Goal: Information Seeking & Learning: Check status

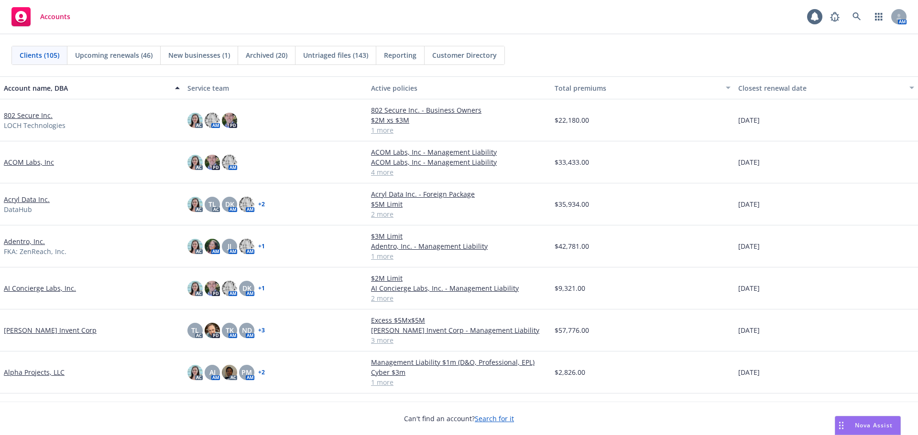
click at [31, 112] on link "802 Secure Inc." at bounding box center [28, 115] width 49 height 10
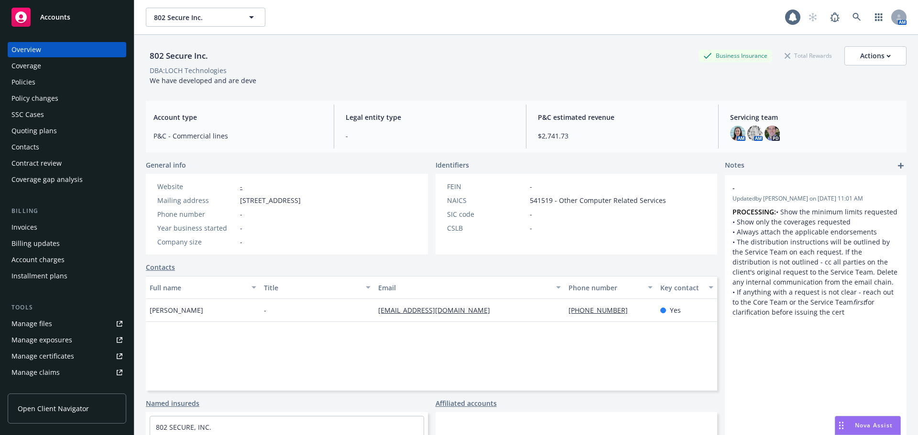
click at [49, 322] on div "Manage files" at bounding box center [31, 323] width 41 height 15
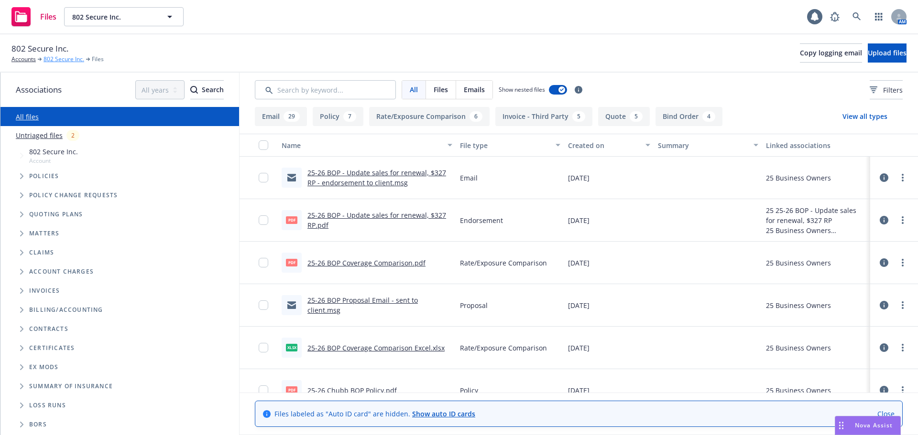
click at [59, 62] on link "802 Secure Inc." at bounding box center [63, 59] width 41 height 9
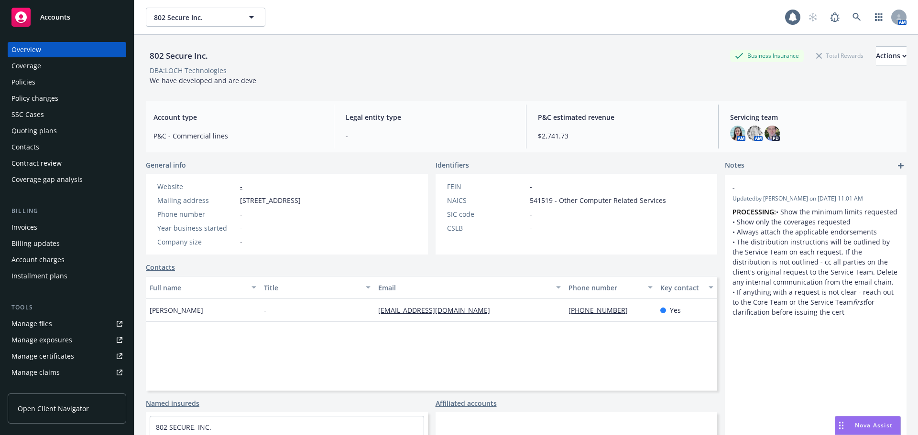
click at [56, 324] on link "Manage files" at bounding box center [67, 323] width 119 height 15
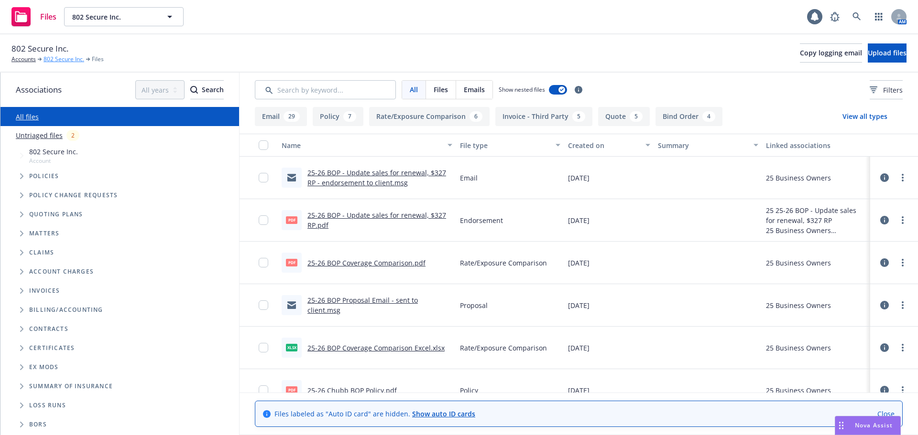
click at [67, 60] on link "802 Secure Inc." at bounding box center [63, 59] width 41 height 9
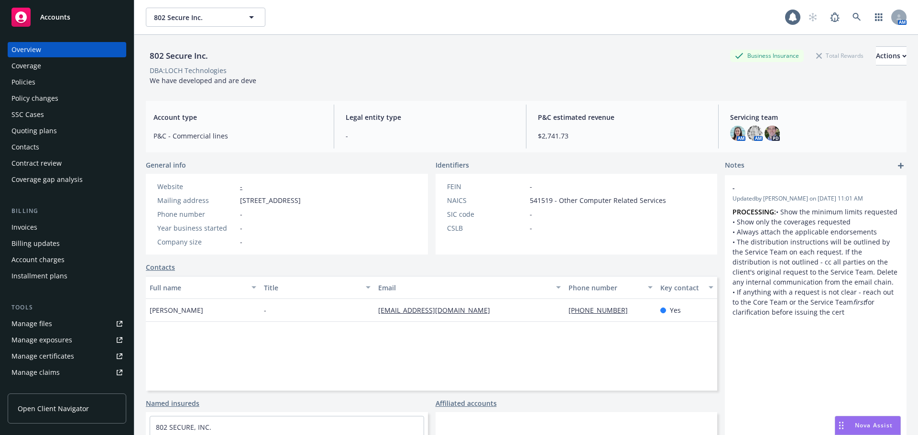
click at [54, 326] on link "Manage files" at bounding box center [67, 323] width 119 height 15
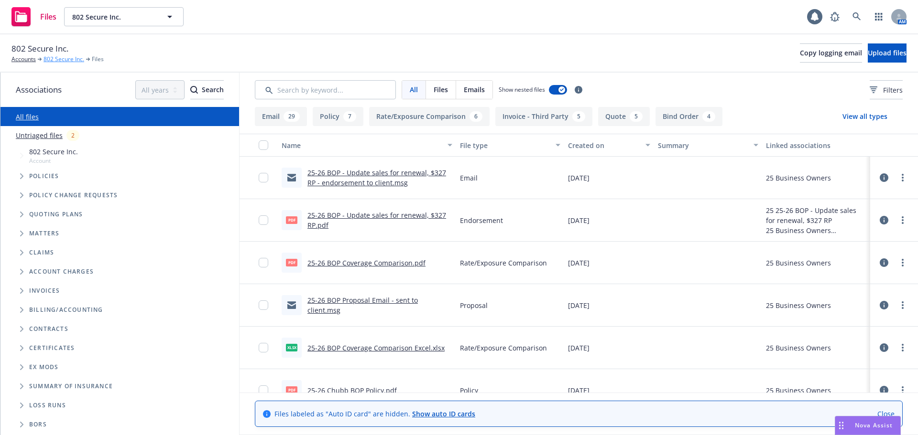
click at [61, 58] on link "802 Secure Inc." at bounding box center [63, 59] width 41 height 9
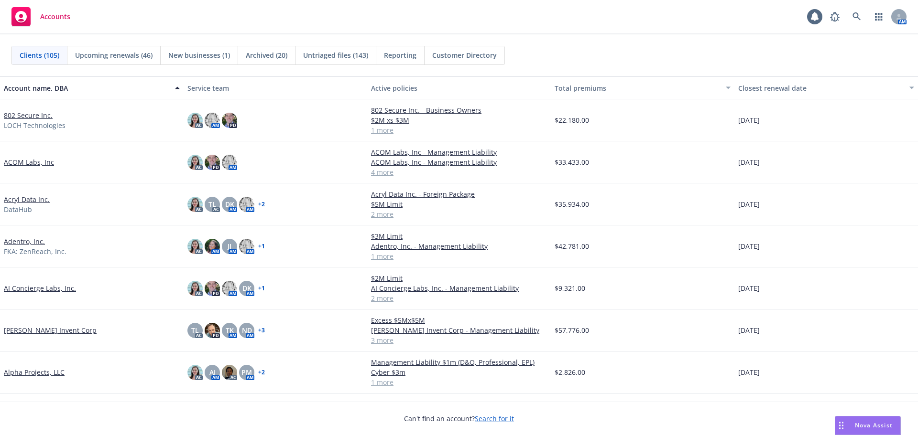
click at [31, 113] on link "802 Secure Inc." at bounding box center [28, 115] width 49 height 10
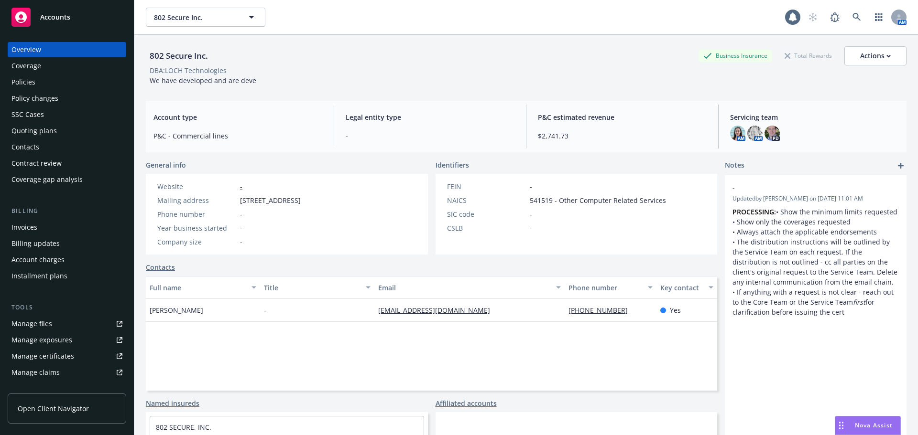
click at [31, 322] on div "Manage files" at bounding box center [31, 323] width 41 height 15
click at [185, 14] on span "802 Secure Inc." at bounding box center [195, 17] width 83 height 10
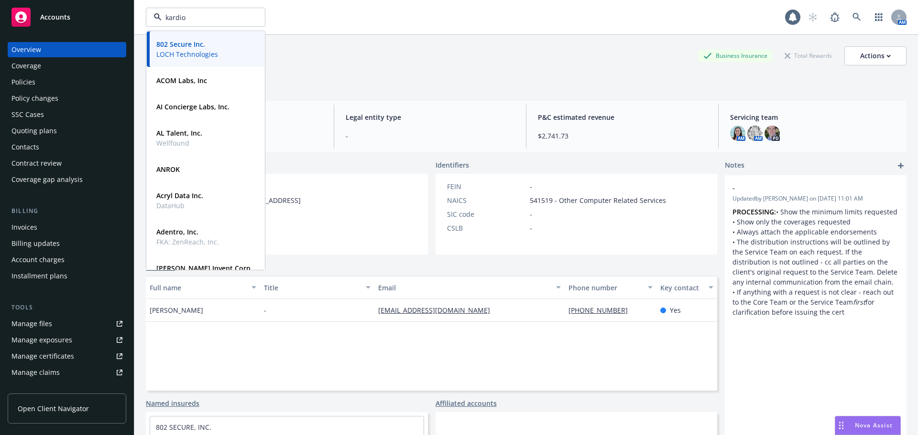
type input "kardion"
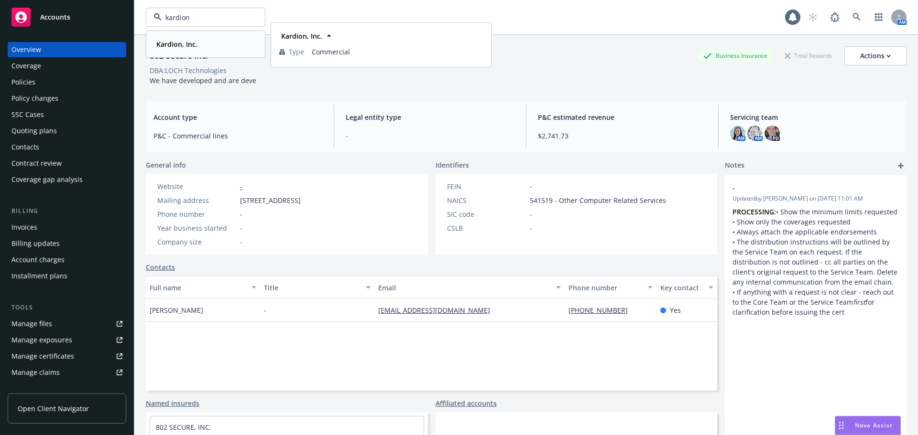
click at [180, 41] on strong "Kardion, Inc." at bounding box center [176, 44] width 41 height 9
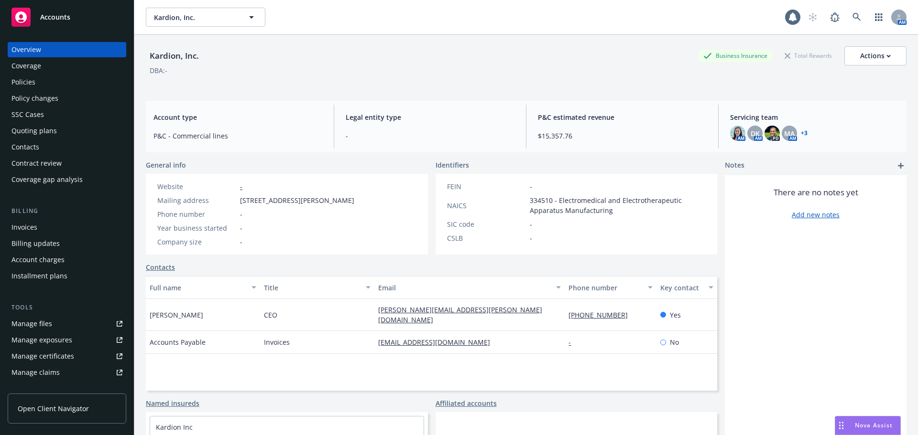
click at [25, 79] on div "Policies" at bounding box center [23, 82] width 24 height 15
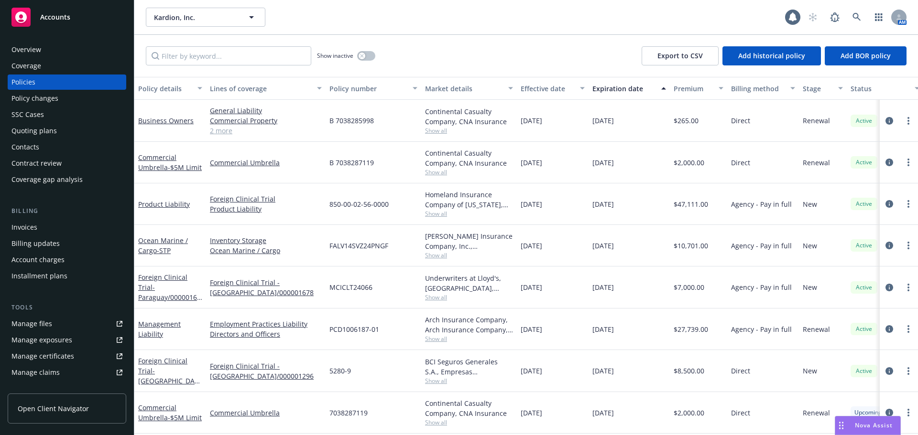
click at [548, 90] on div "Effective date" at bounding box center [547, 89] width 54 height 10
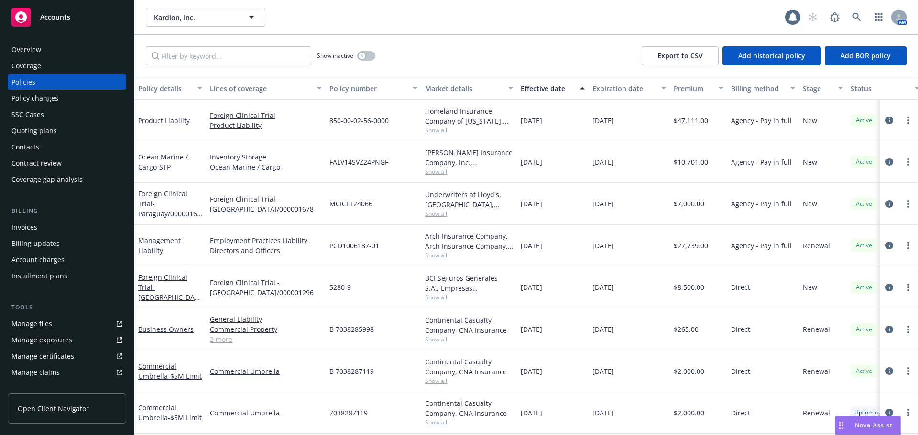
click at [548, 90] on div "Effective date" at bounding box center [547, 89] width 54 height 10
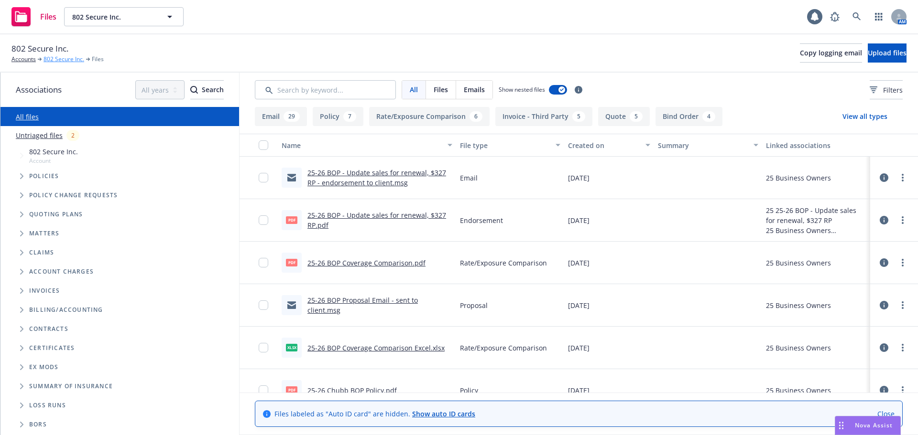
click at [64, 58] on link "802 Secure Inc." at bounding box center [63, 59] width 41 height 9
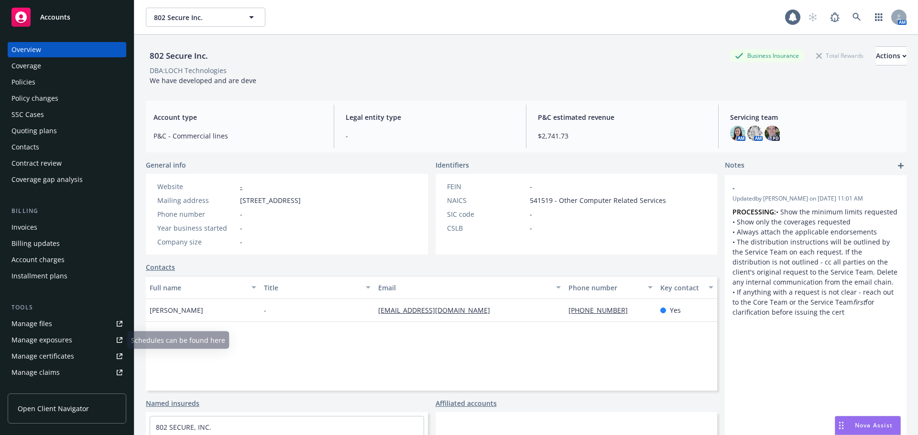
click at [62, 325] on link "Manage files" at bounding box center [67, 323] width 119 height 15
click at [192, 14] on span "802 Secure Inc." at bounding box center [195, 17] width 83 height 10
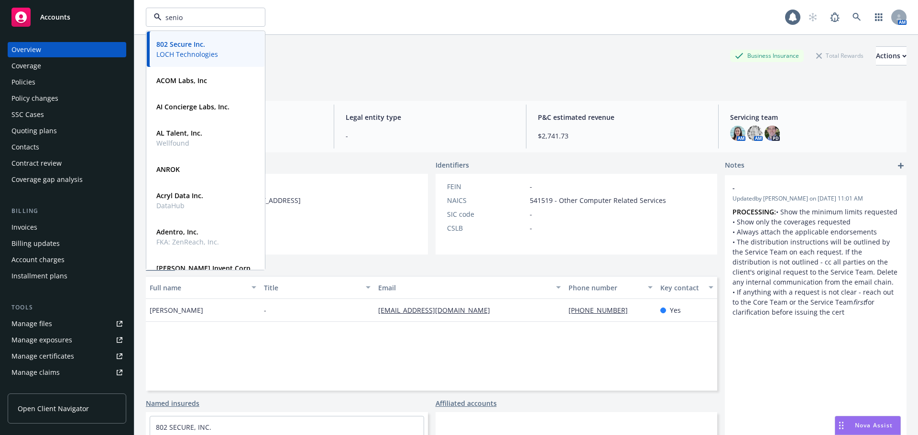
type input "senior"
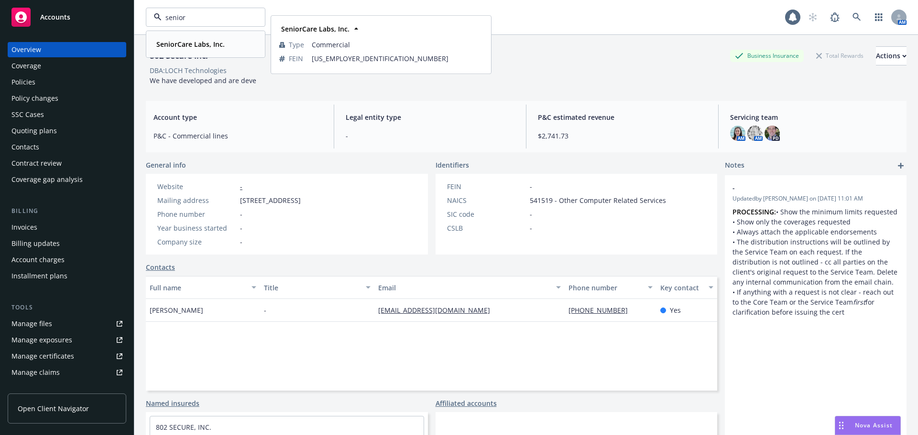
click at [194, 40] on strong "SeniorCare Labs, Inc." at bounding box center [190, 44] width 68 height 9
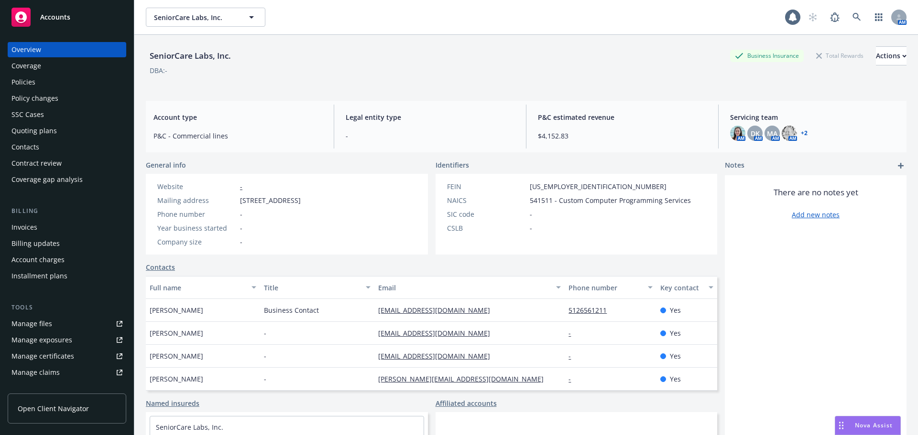
click at [76, 79] on div "Policies" at bounding box center [66, 82] width 111 height 15
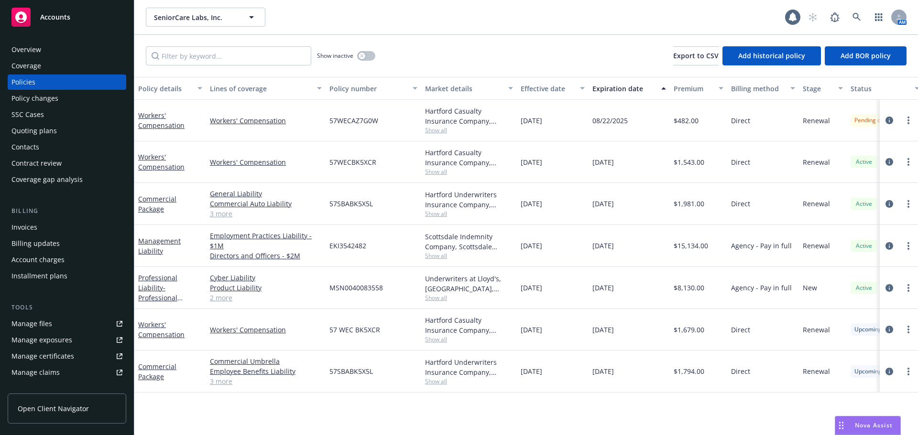
click at [545, 86] on div "Effective date" at bounding box center [547, 89] width 54 height 10
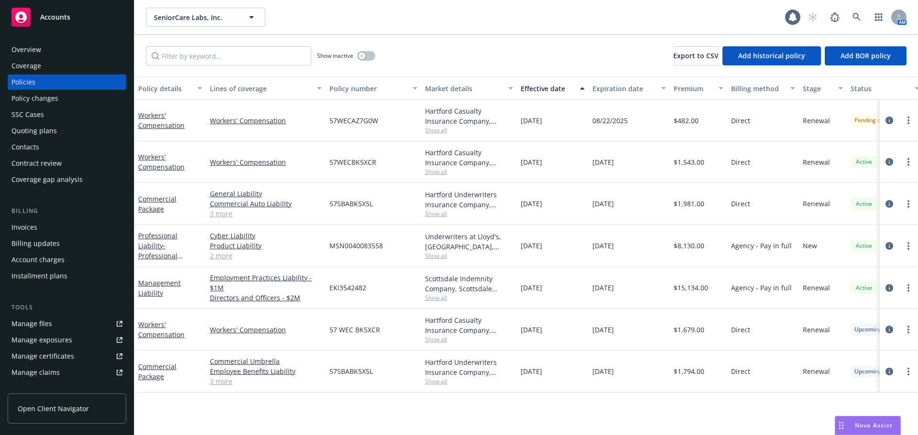
click at [545, 86] on div "Effective date" at bounding box center [547, 89] width 54 height 10
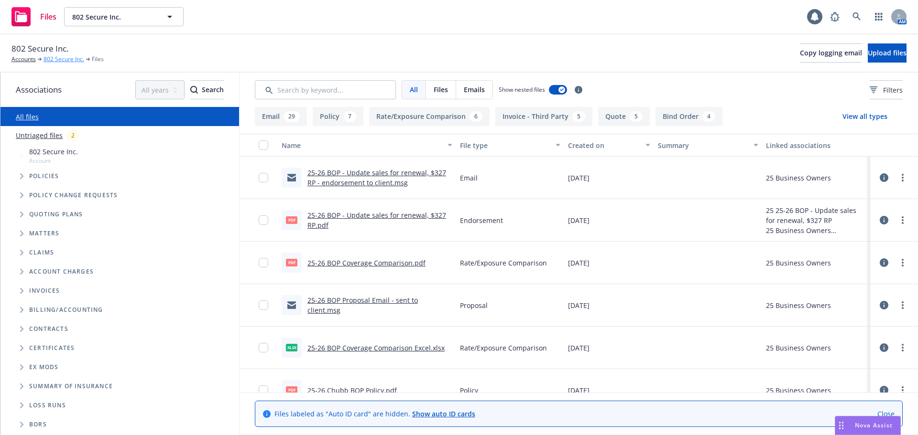
click at [72, 58] on link "802 Secure Inc." at bounding box center [63, 59] width 41 height 9
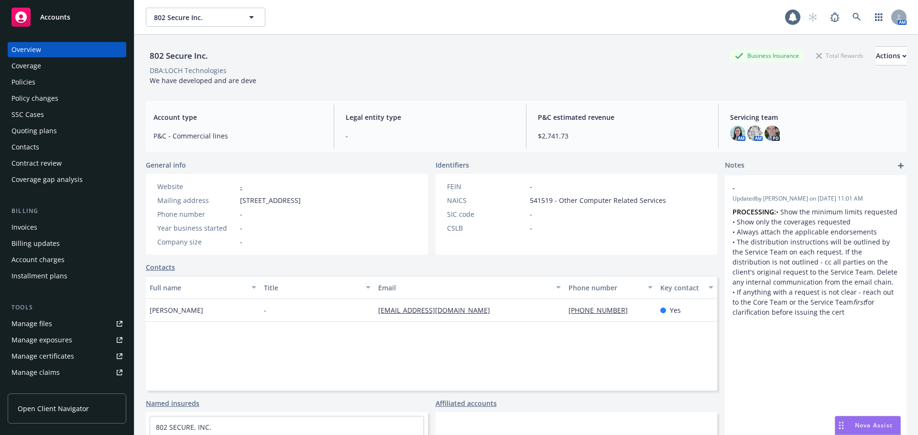
click at [55, 330] on link "Manage files" at bounding box center [67, 323] width 119 height 15
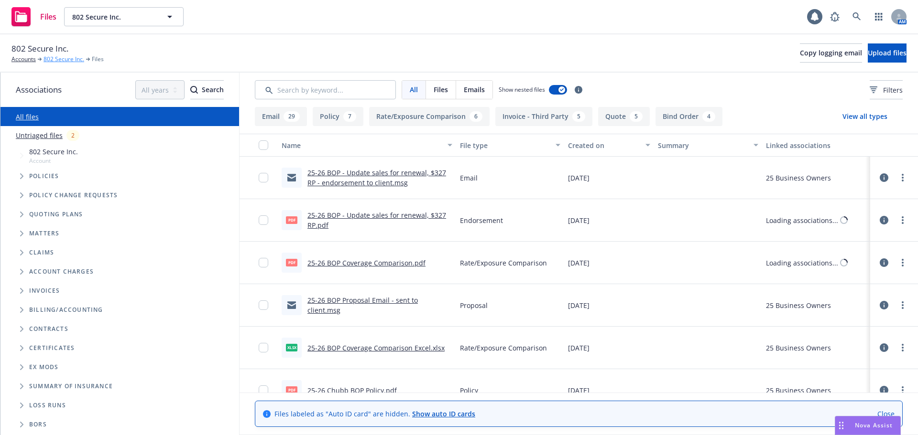
click at [76, 60] on link "802 Secure Inc." at bounding box center [63, 59] width 41 height 9
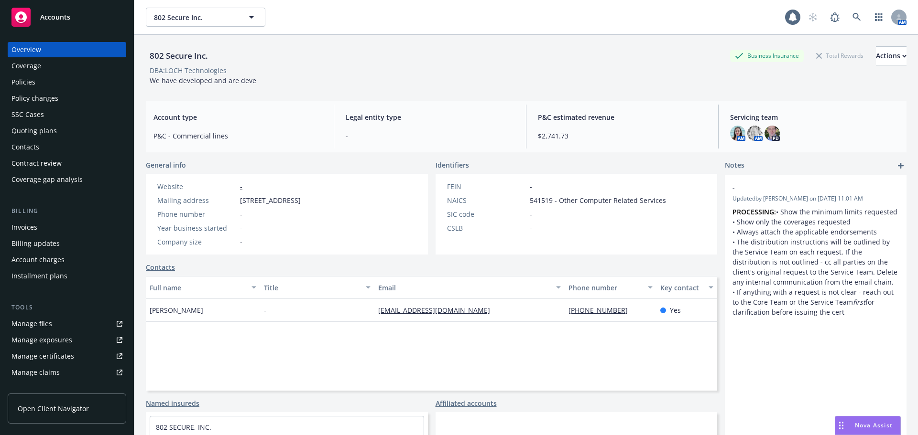
click at [65, 79] on div "Policies" at bounding box center [66, 82] width 111 height 15
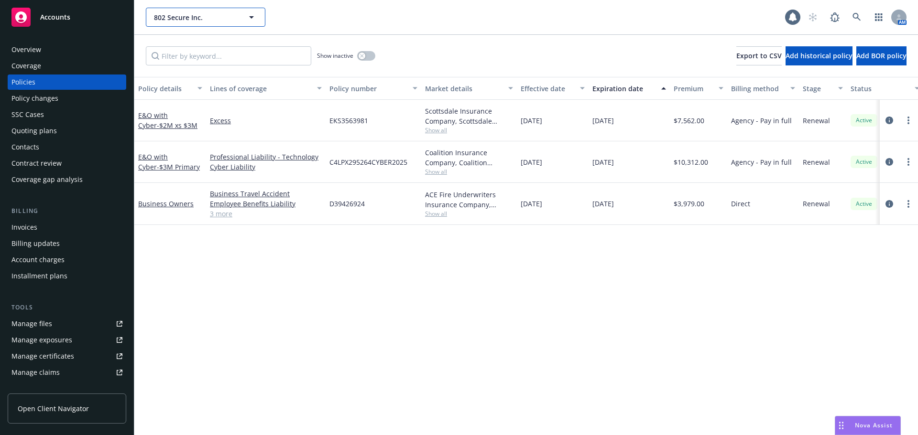
click at [204, 14] on span "802 Secure Inc." at bounding box center [195, 17] width 83 height 10
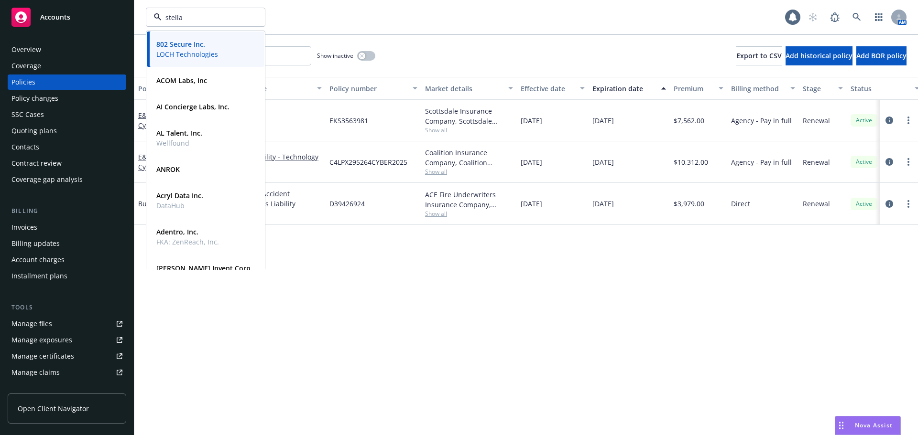
type input "stellar"
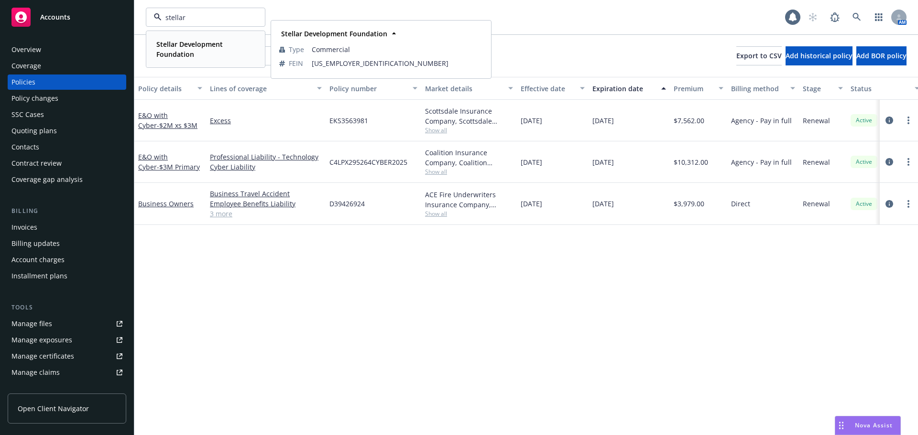
click at [193, 44] on strong "Stellar Development Foundation" at bounding box center [189, 49] width 66 height 19
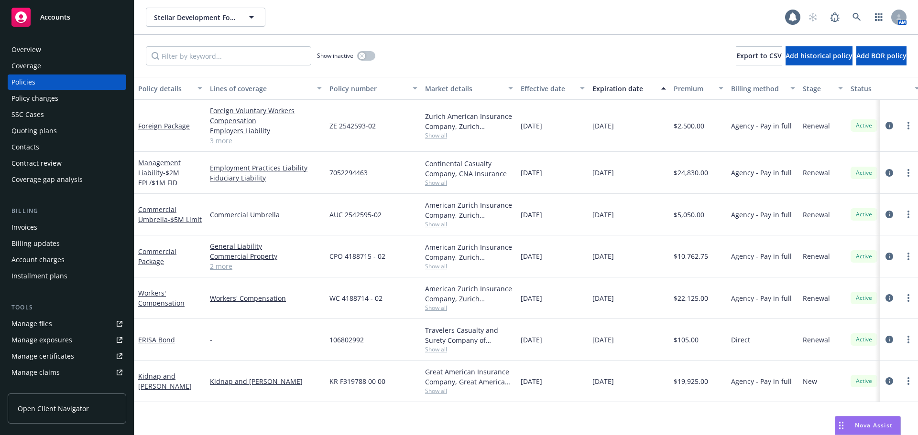
click at [547, 85] on div "Effective date" at bounding box center [547, 89] width 54 height 10
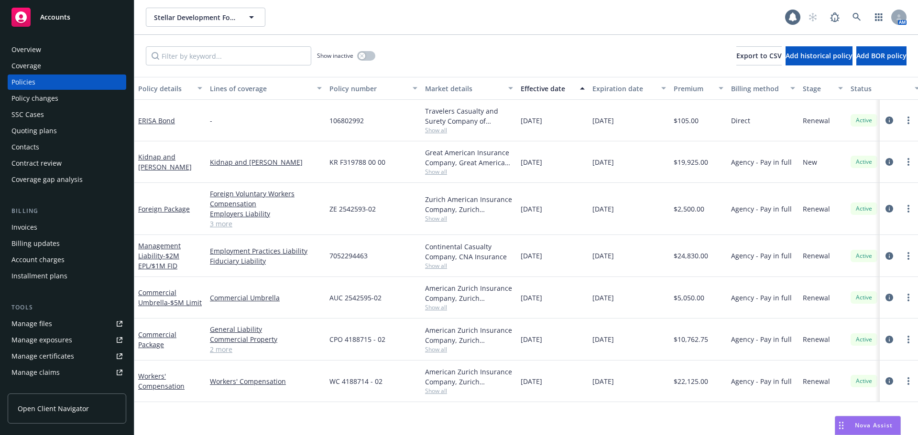
click at [547, 85] on div "Effective date" at bounding box center [547, 89] width 54 height 10
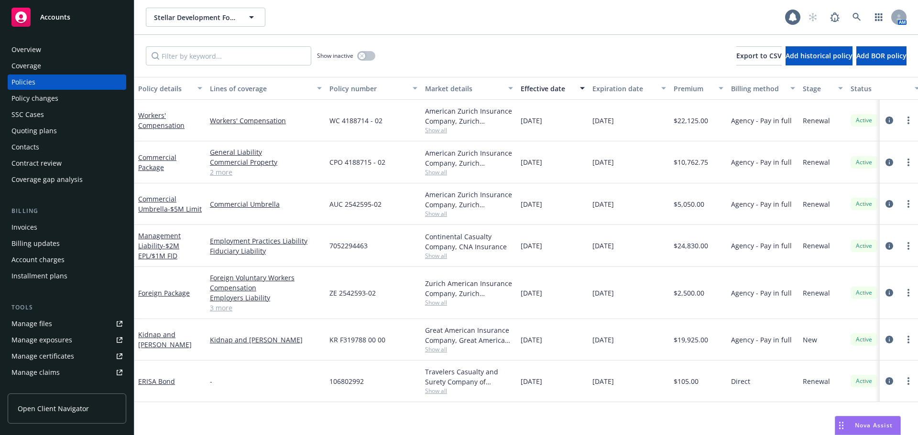
click at [54, 233] on div "Invoices" at bounding box center [66, 227] width 111 height 15
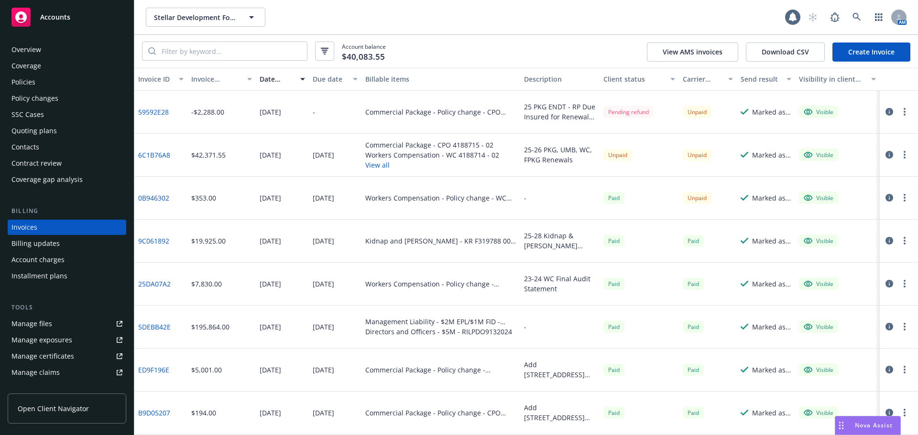
click at [67, 85] on div "Policies" at bounding box center [66, 82] width 111 height 15
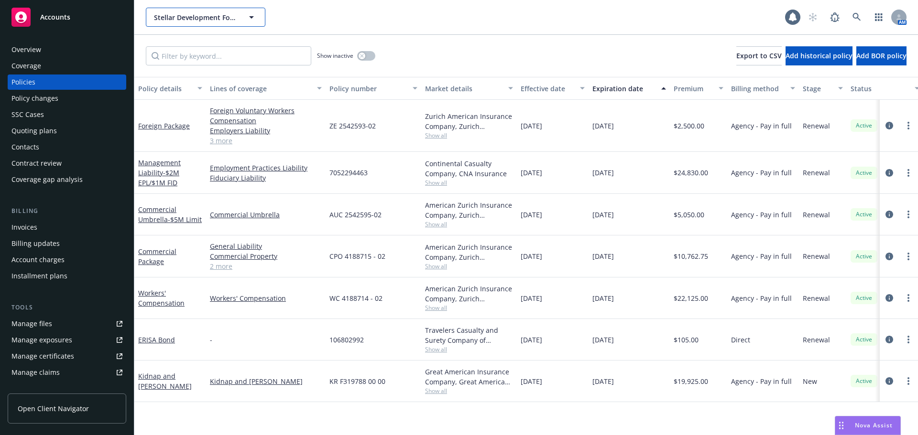
click at [205, 13] on span "Stellar Development Foundation" at bounding box center [195, 17] width 83 height 10
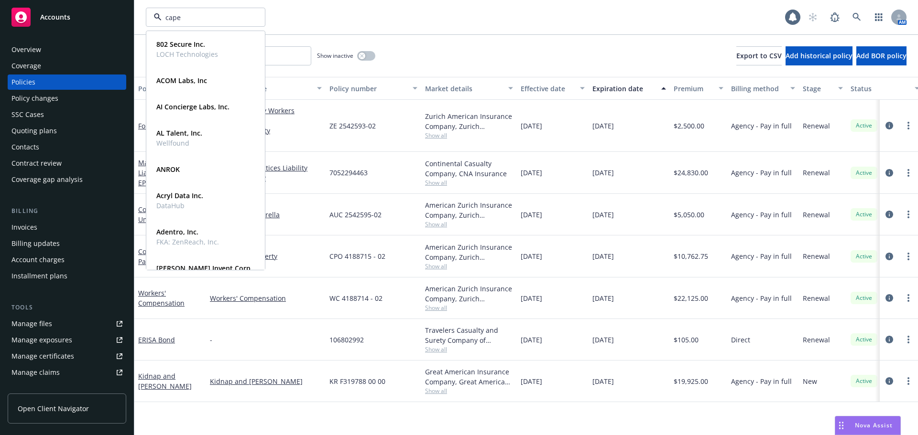
type input "caper"
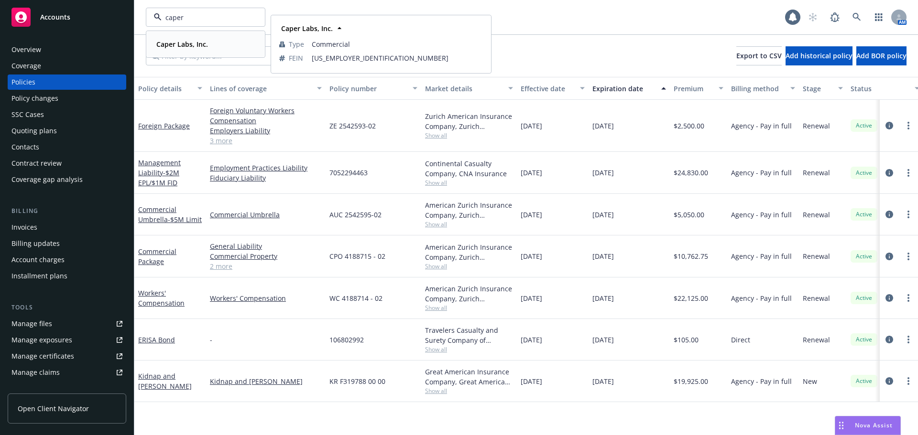
click at [185, 41] on strong "Caper Labs, Inc." at bounding box center [182, 44] width 52 height 9
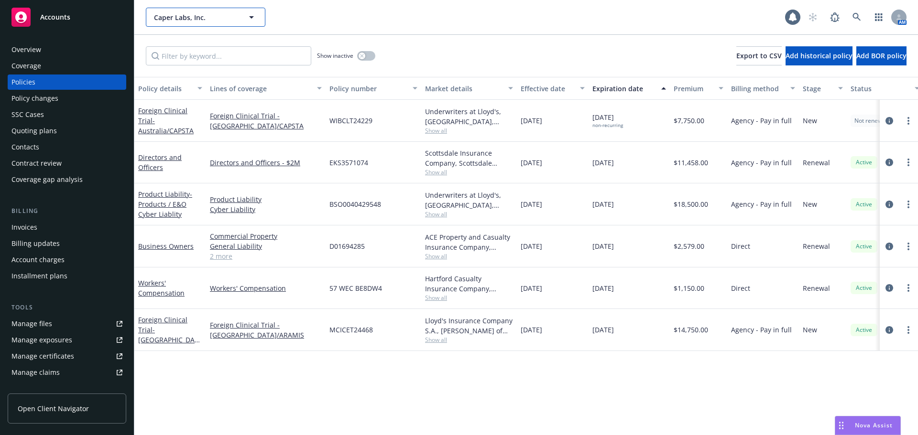
click at [196, 19] on span "Caper Labs, Inc." at bounding box center [195, 17] width 83 height 10
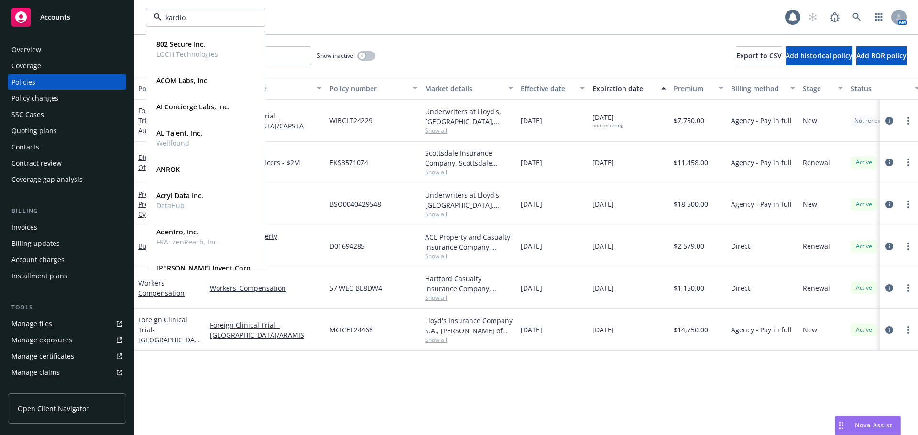
type input "kardion"
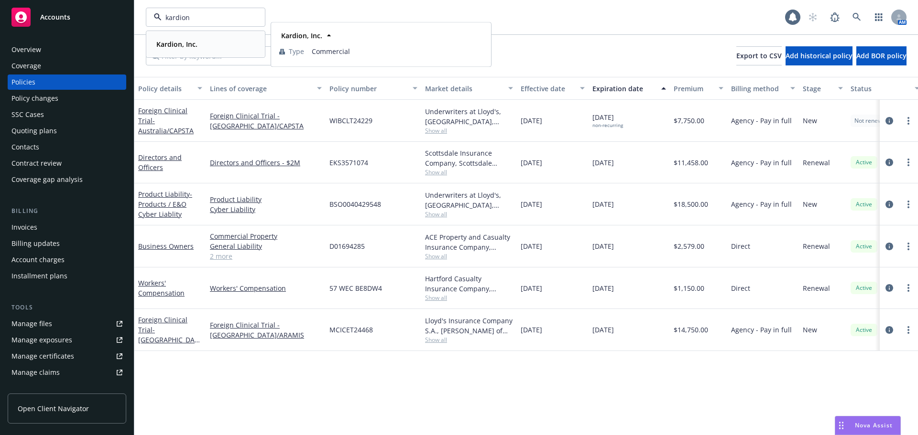
click at [185, 42] on strong "Kardion, Inc." at bounding box center [176, 44] width 41 height 9
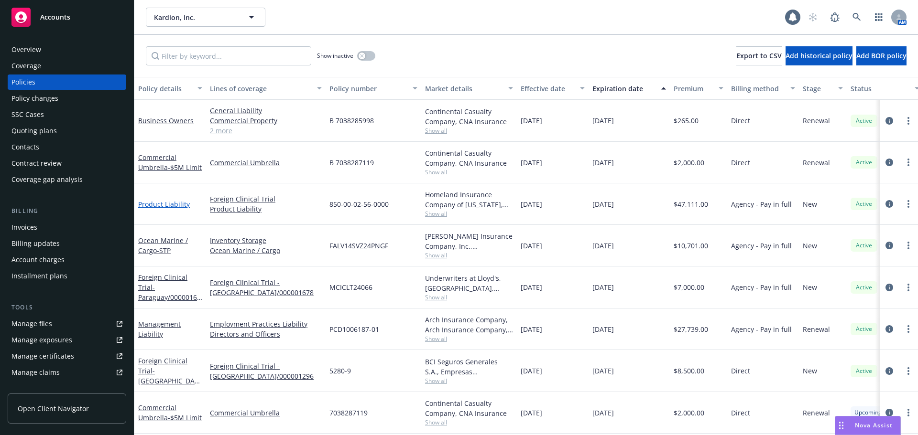
click at [172, 206] on link "Product Liability" at bounding box center [164, 204] width 52 height 9
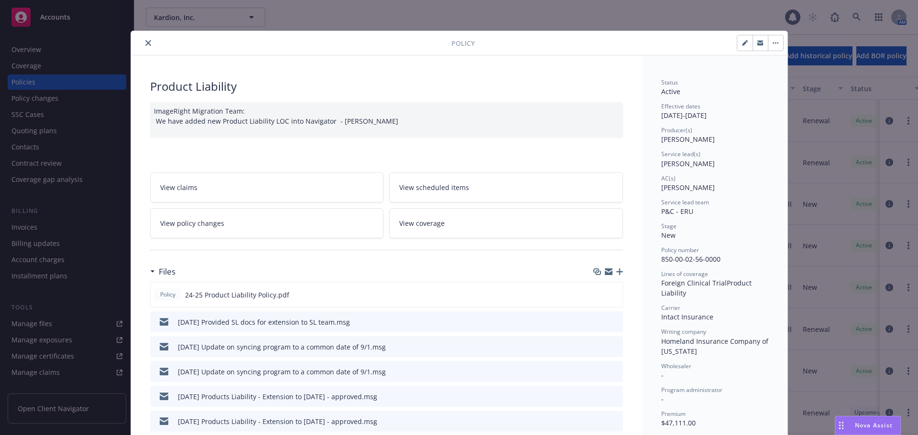
click at [145, 43] on icon "close" at bounding box center [148, 43] width 6 height 6
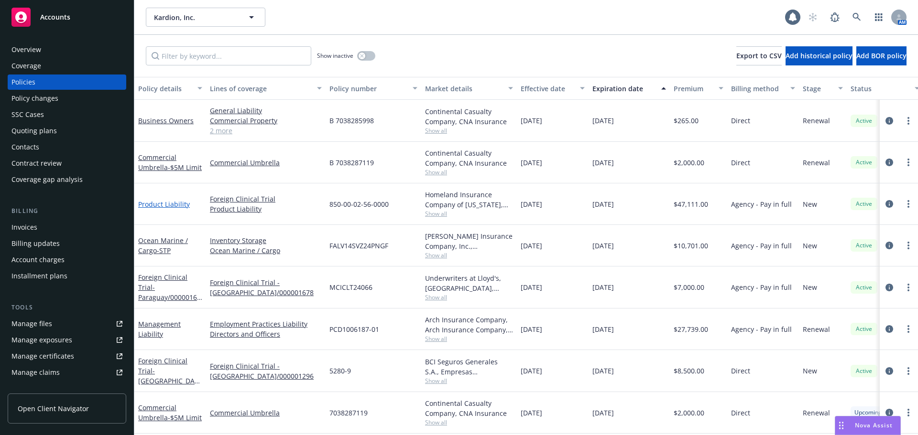
click at [179, 203] on link "Product Liability" at bounding box center [164, 204] width 52 height 9
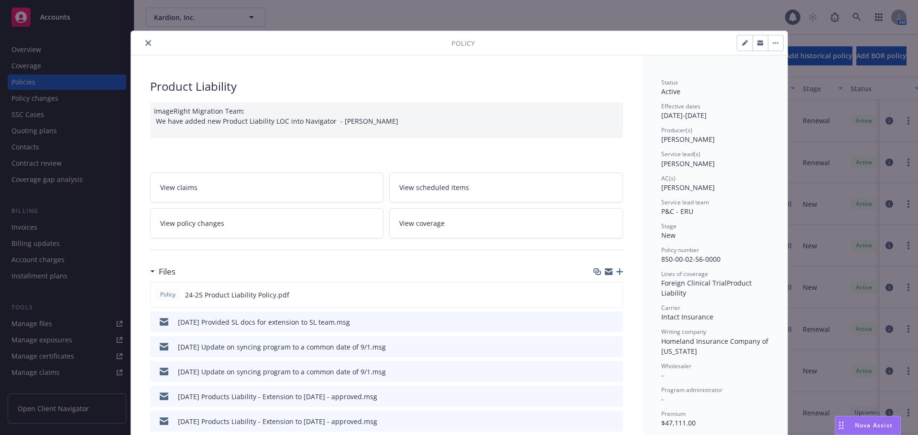
click at [146, 42] on icon "close" at bounding box center [148, 43] width 6 height 6
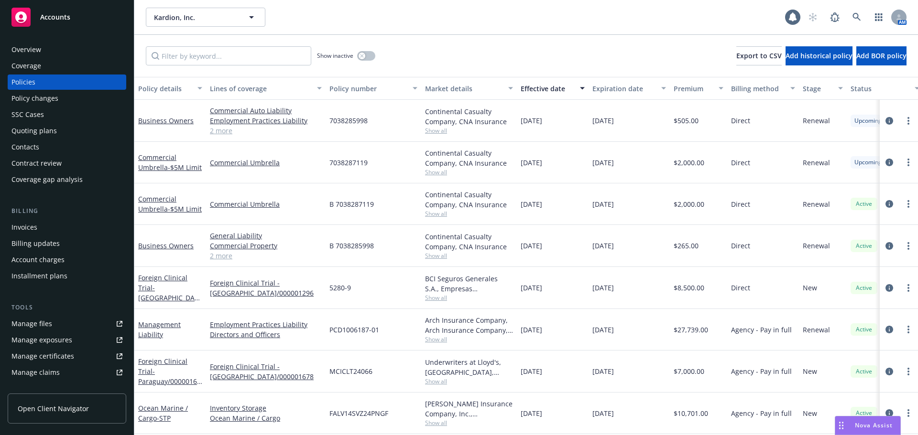
click at [57, 136] on div "Quoting plans" at bounding box center [66, 130] width 111 height 15
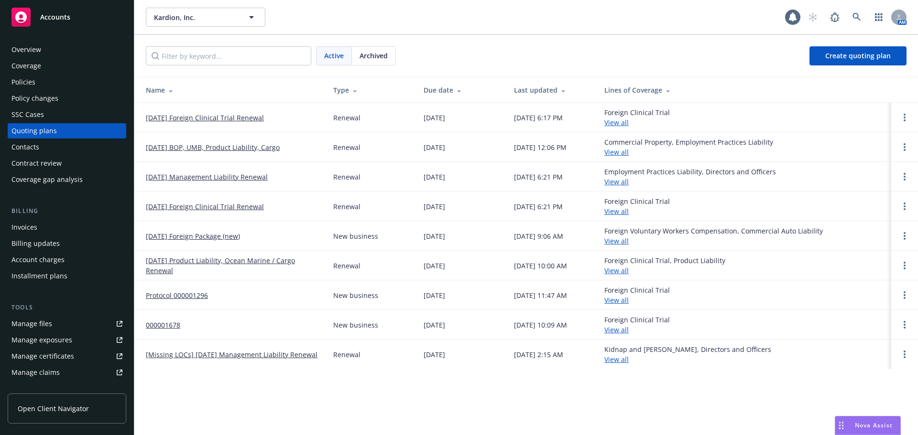
click at [228, 149] on link "[DATE] BOP, UMB, Product Liability, Cargo" at bounding box center [213, 147] width 134 height 10
